Goal: Task Accomplishment & Management: Use online tool/utility

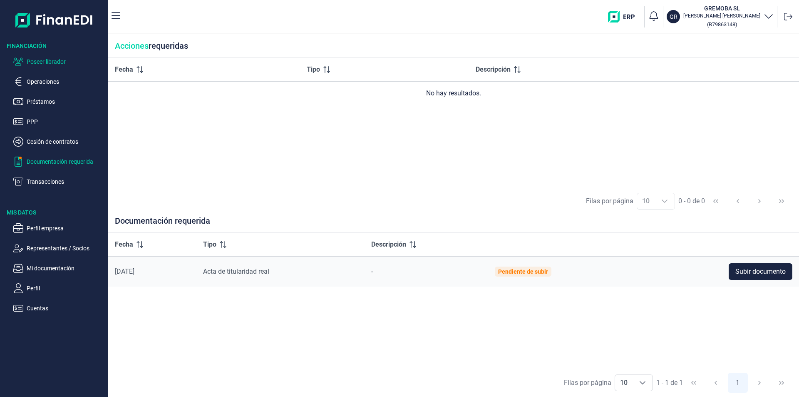
click at [58, 60] on p "Poseer librador" at bounding box center [66, 62] width 78 height 10
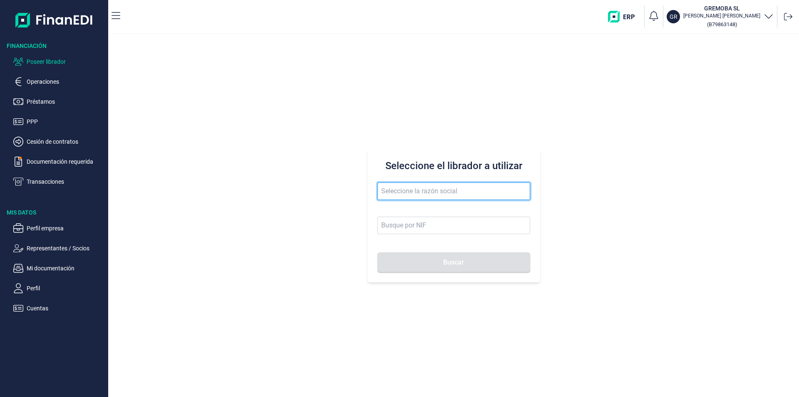
click at [400, 191] on input "text" at bounding box center [453, 190] width 153 height 17
click at [422, 189] on input "mayjopa" at bounding box center [453, 190] width 153 height 17
drag, startPoint x: 427, startPoint y: 189, endPoint x: 378, endPoint y: 191, distance: 49.6
click at [378, 191] on input "mayjopa" at bounding box center [453, 190] width 153 height 17
drag, startPoint x: 437, startPoint y: 192, endPoint x: 380, endPoint y: 195, distance: 57.9
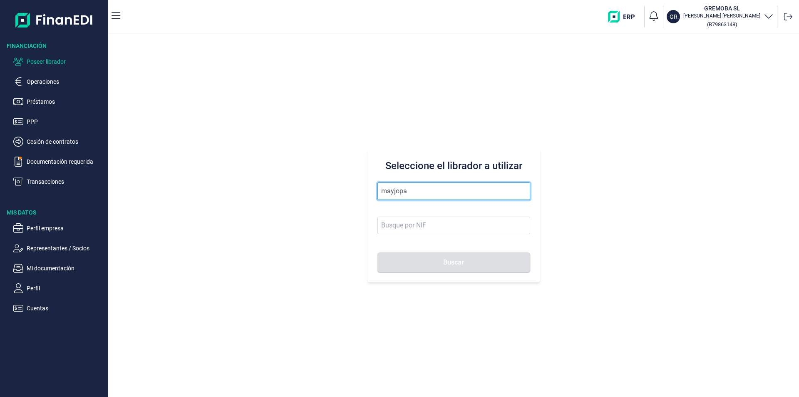
click at [379, 195] on input "mayjopa" at bounding box center [453, 190] width 153 height 17
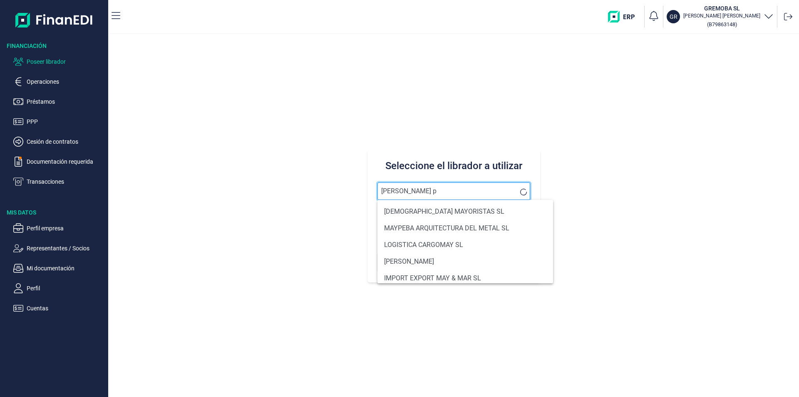
type input "[PERSON_NAME] pa"
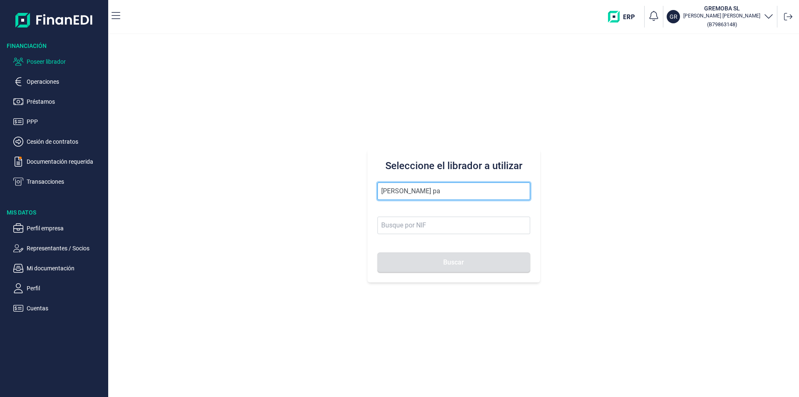
drag, startPoint x: 439, startPoint y: 187, endPoint x: 376, endPoint y: 194, distance: 63.6
click at [376, 194] on div "Seleccione el librador a utilizar [PERSON_NAME] pa Buscar" at bounding box center [453, 215] width 173 height 133
click at [301, 109] on div "Seleccione el librador a utilizar Buscar" at bounding box center [453, 215] width 691 height 362
